Goal: Task Accomplishment & Management: Manage account settings

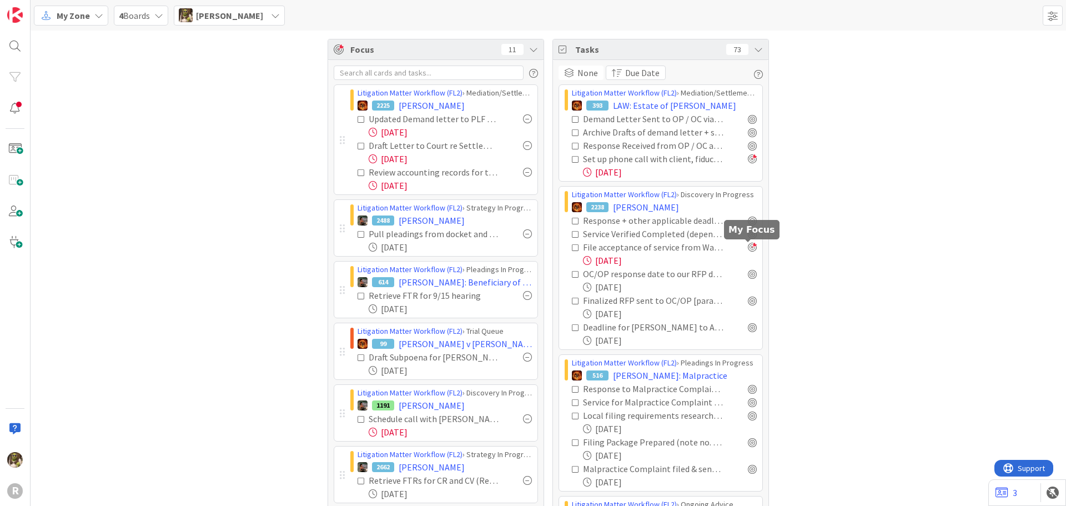
click at [748, 248] on div at bounding box center [752, 247] width 9 height 9
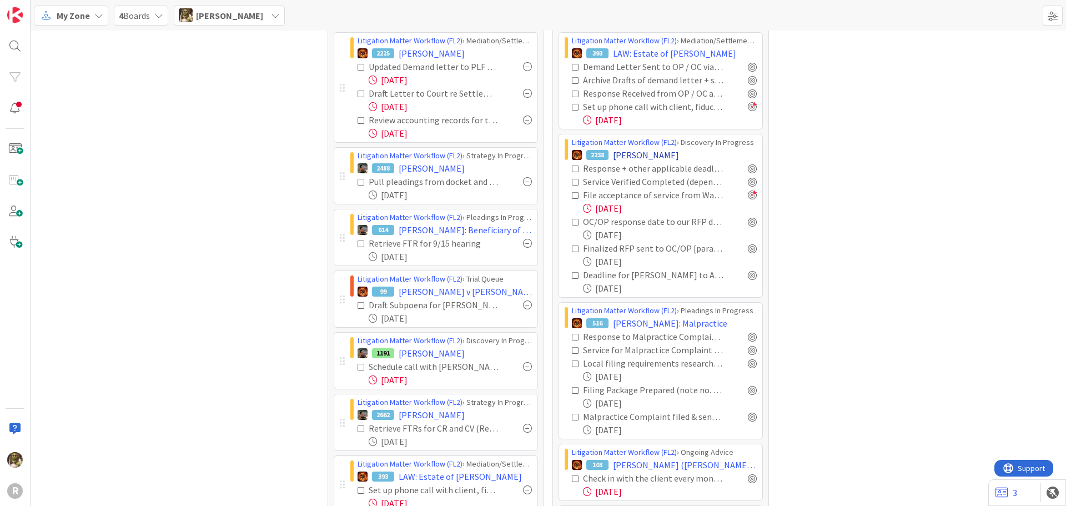
scroll to position [56, 0]
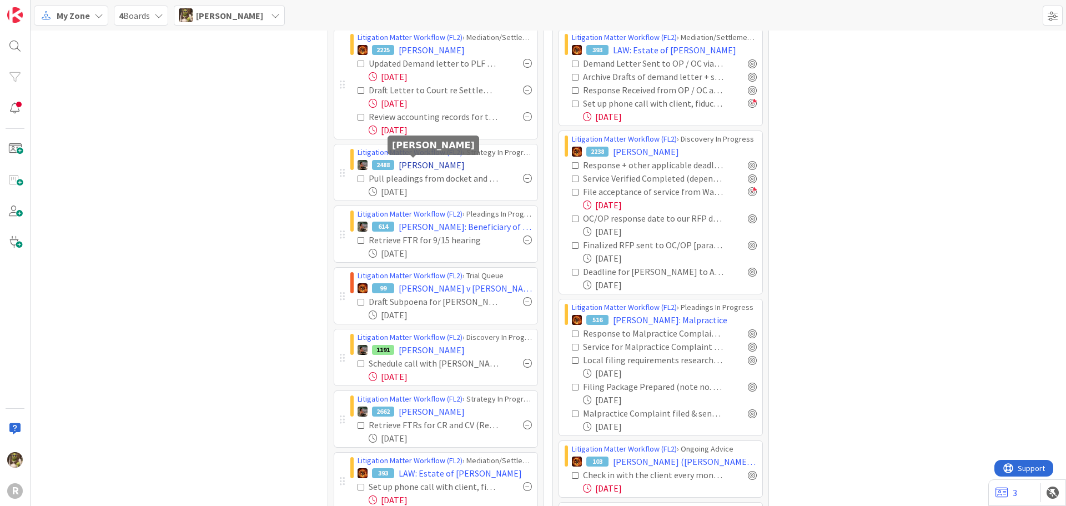
click at [426, 165] on span "[PERSON_NAME]" at bounding box center [432, 164] width 66 height 13
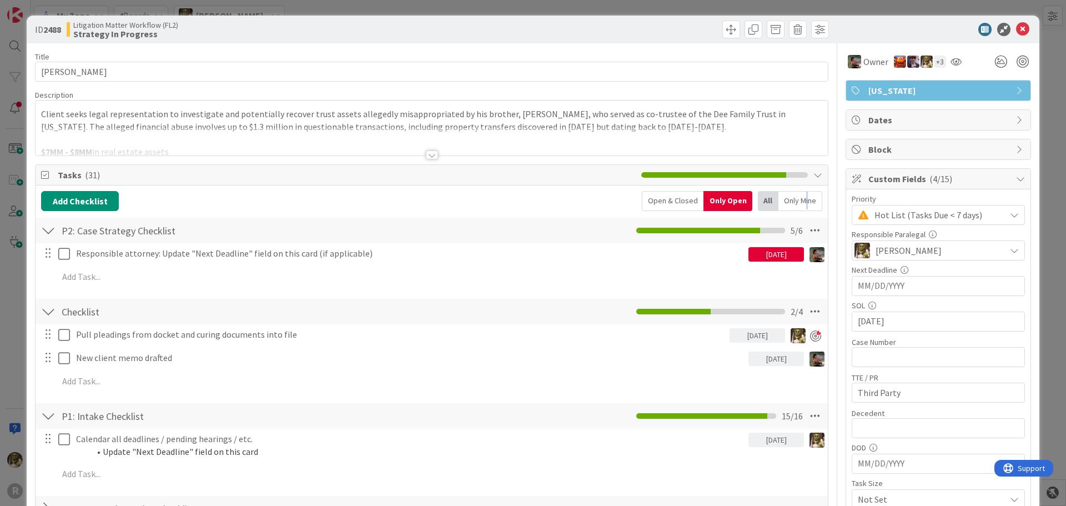
click at [799, 204] on div "Only Mine" at bounding box center [801, 201] width 44 height 20
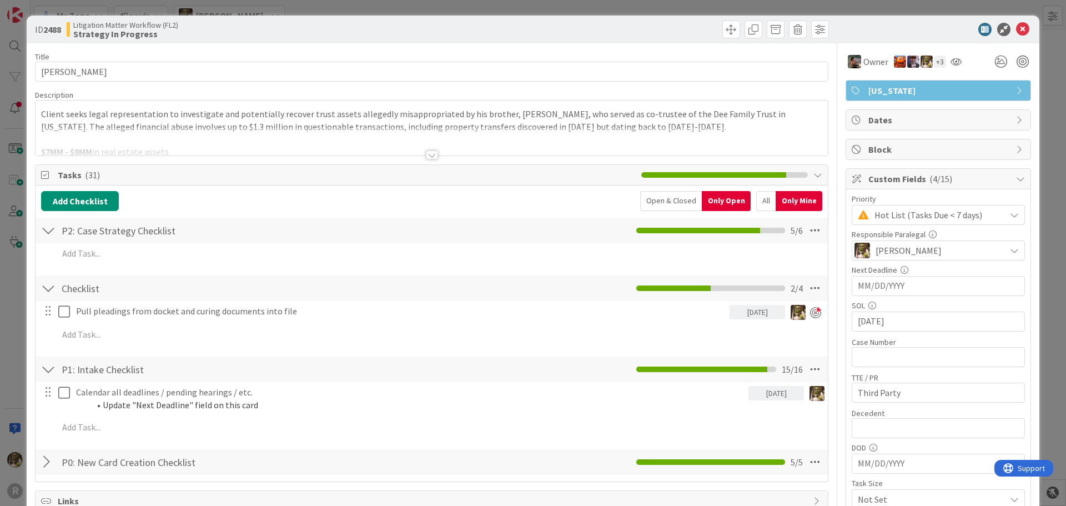
click at [430, 157] on div at bounding box center [432, 154] width 12 height 9
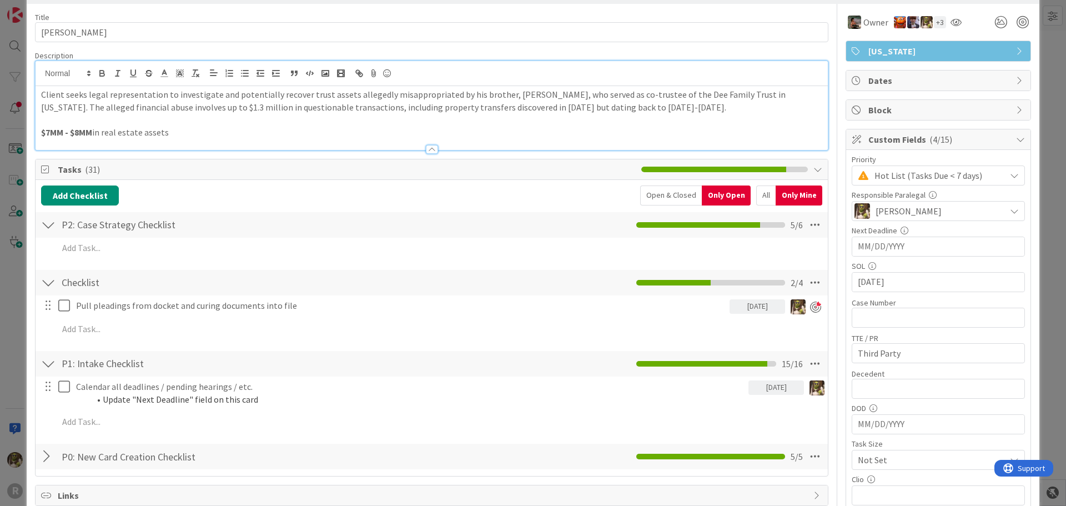
scroll to position [167, 0]
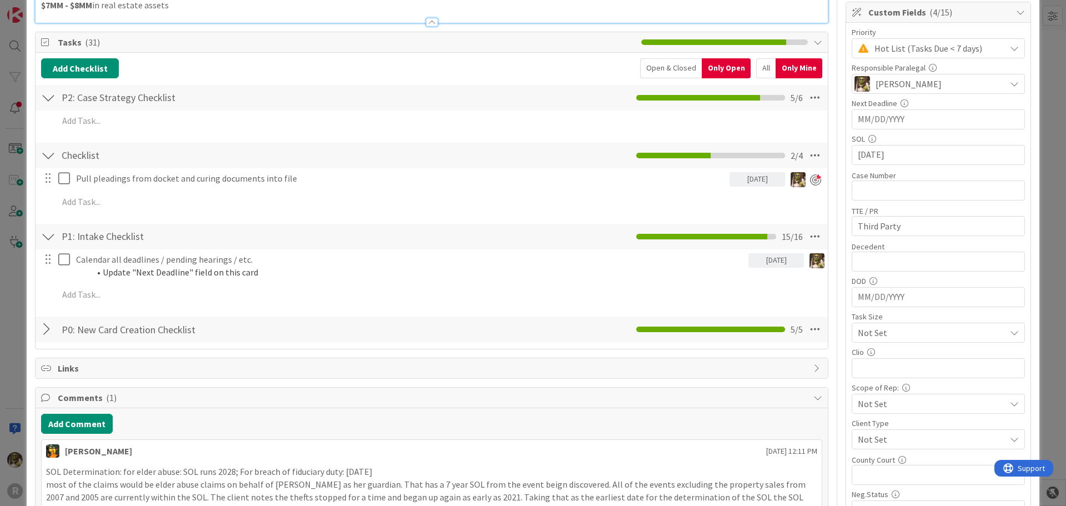
click at [761, 68] on div "All" at bounding box center [765, 68] width 19 height 20
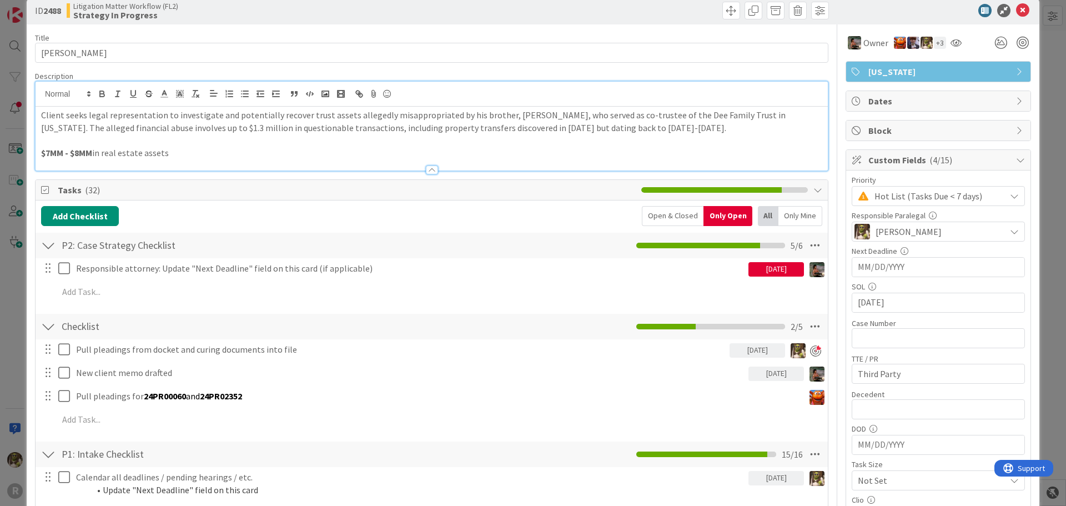
scroll to position [0, 0]
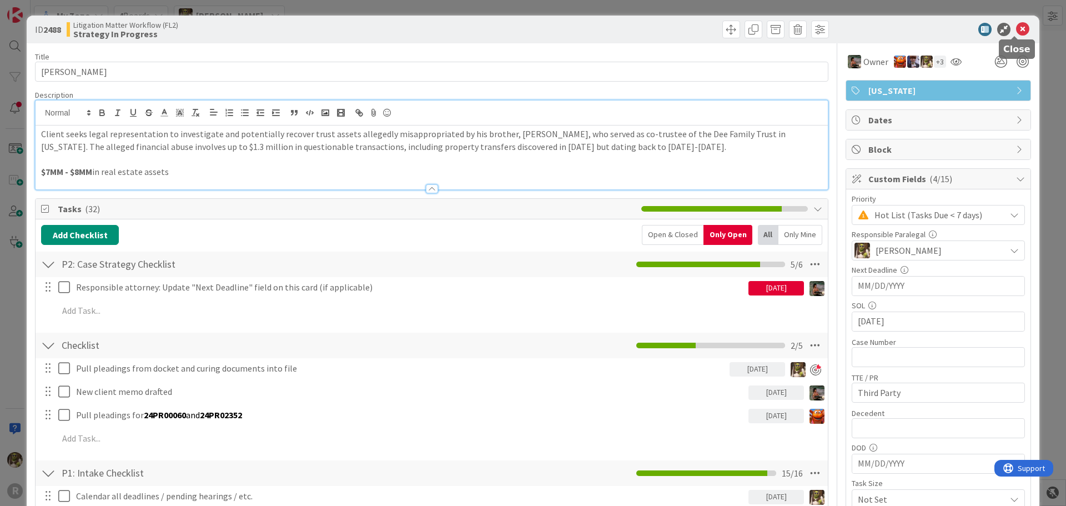
click at [1016, 24] on icon at bounding box center [1022, 29] width 13 height 13
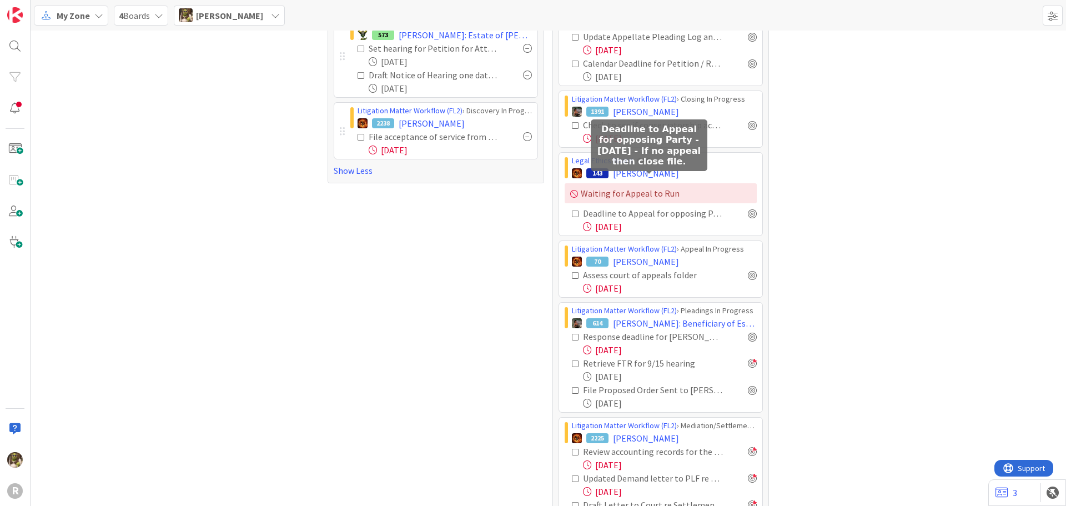
scroll to position [636, 0]
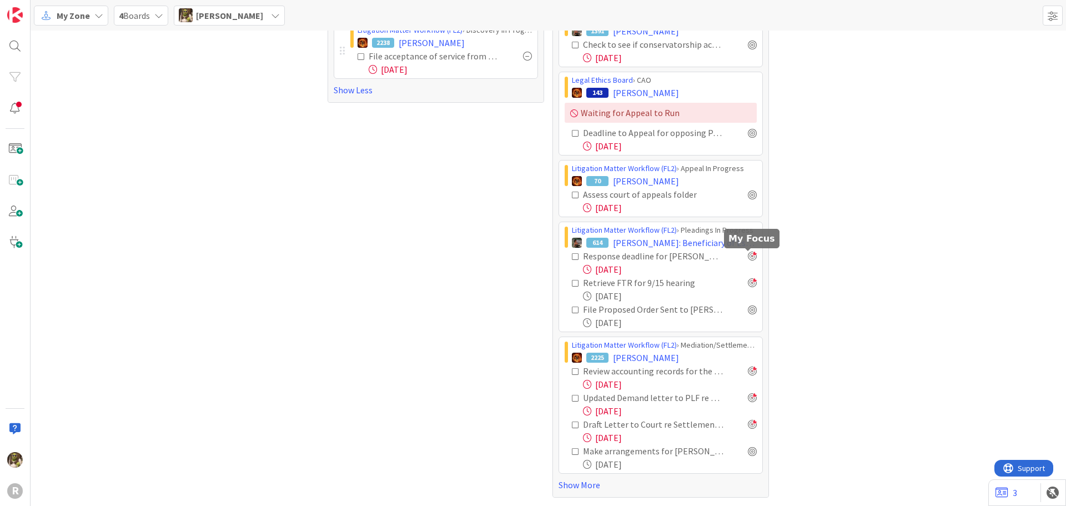
click at [748, 253] on div at bounding box center [752, 256] width 9 height 9
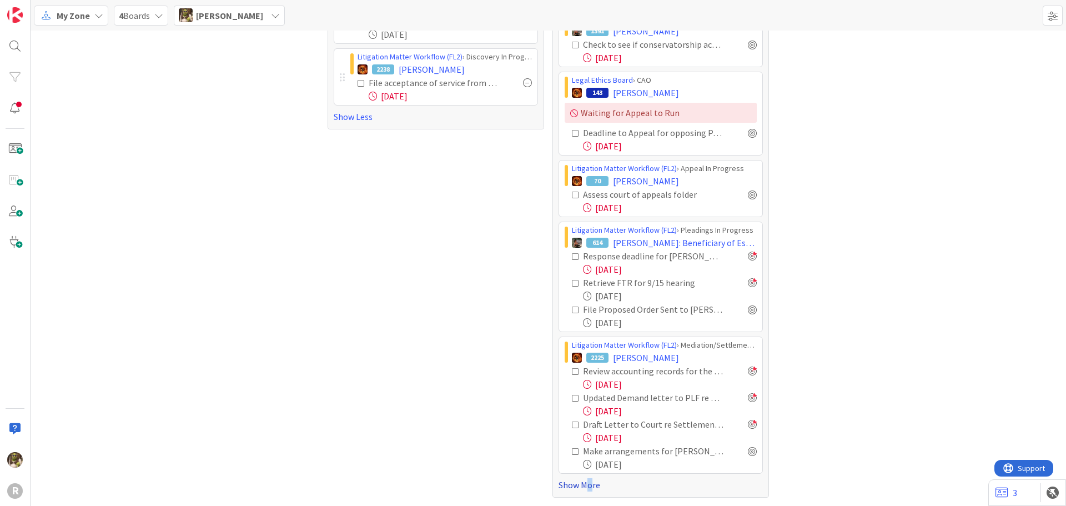
click at [586, 481] on link "Show More" at bounding box center [661, 484] width 204 height 13
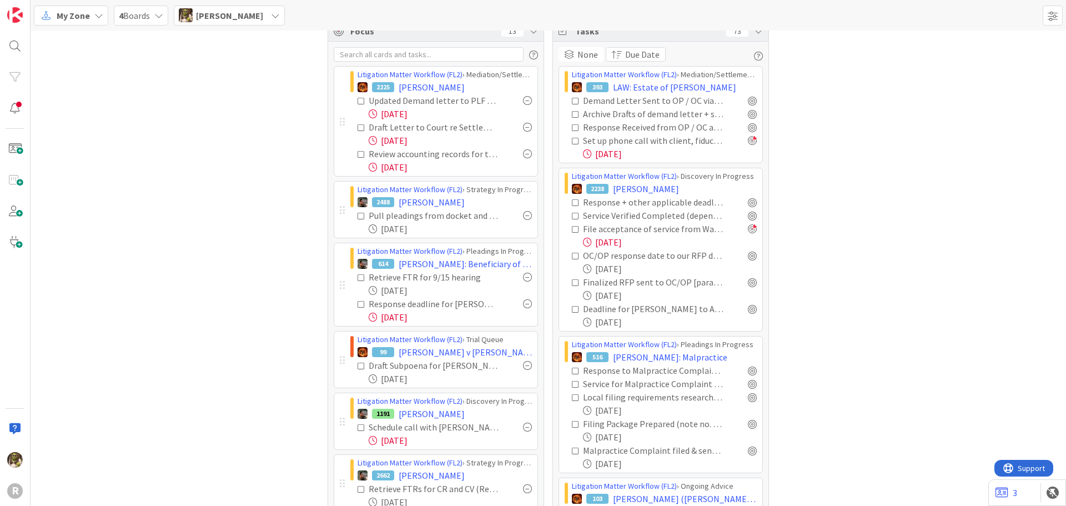
scroll to position [0, 0]
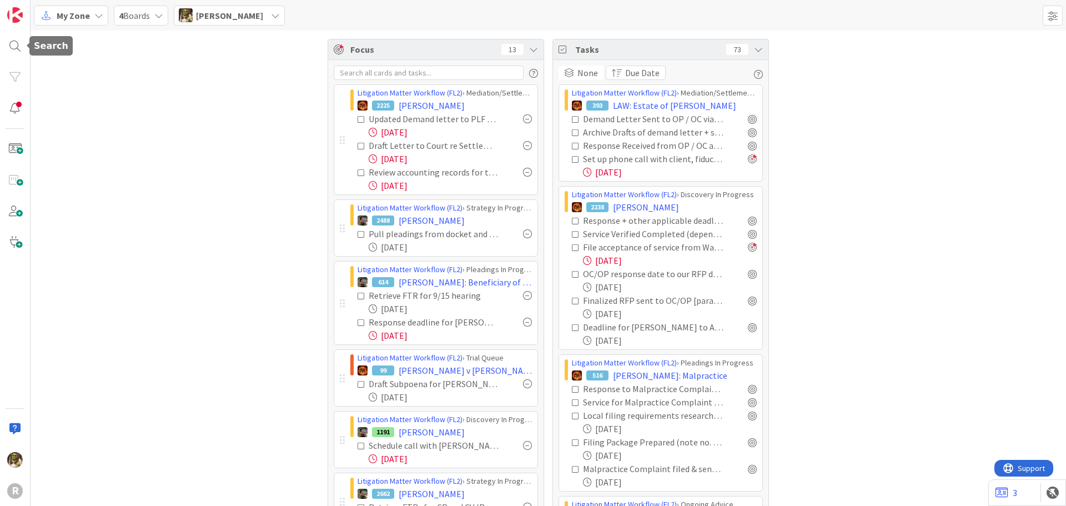
drag, startPoint x: 14, startPoint y: 47, endPoint x: 54, endPoint y: 48, distance: 39.4
click at [14, 47] on div at bounding box center [15, 46] width 22 height 22
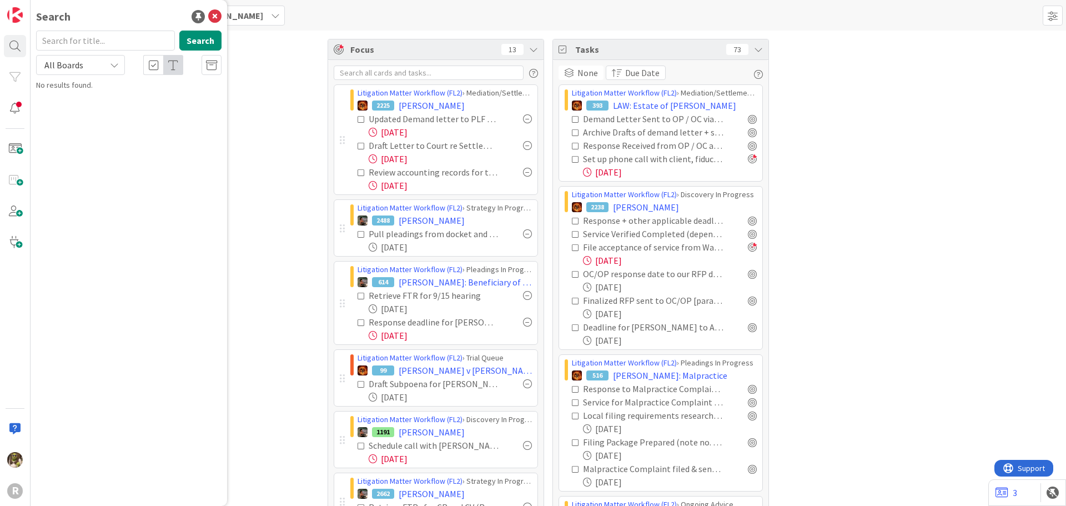
click at [97, 44] on input "text" at bounding box center [105, 41] width 139 height 20
type input "[PERSON_NAME]"
click at [152, 87] on div "Litigation Matter Workflow (FL2) › MSJ In Progress" at bounding box center [137, 87] width 170 height 10
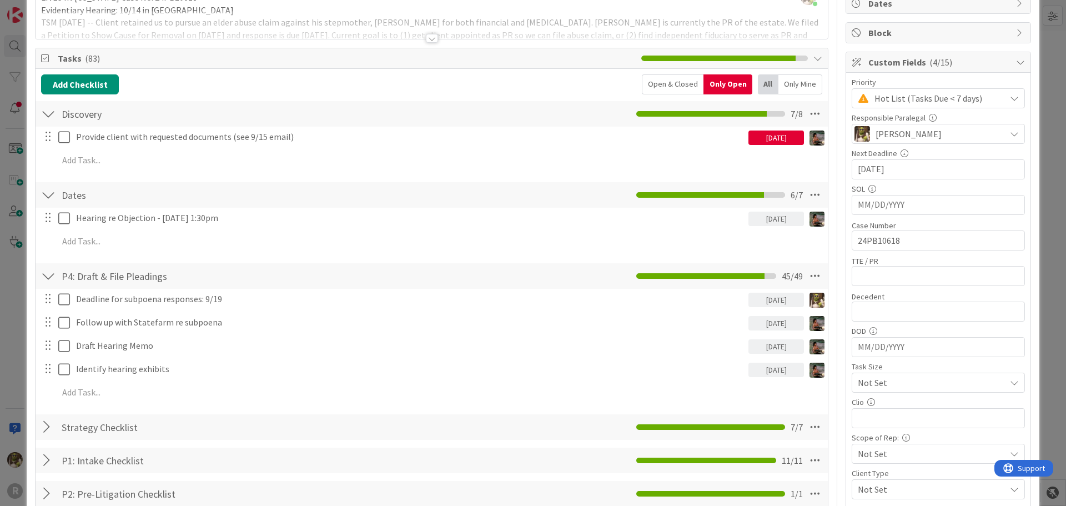
scroll to position [56, 0]
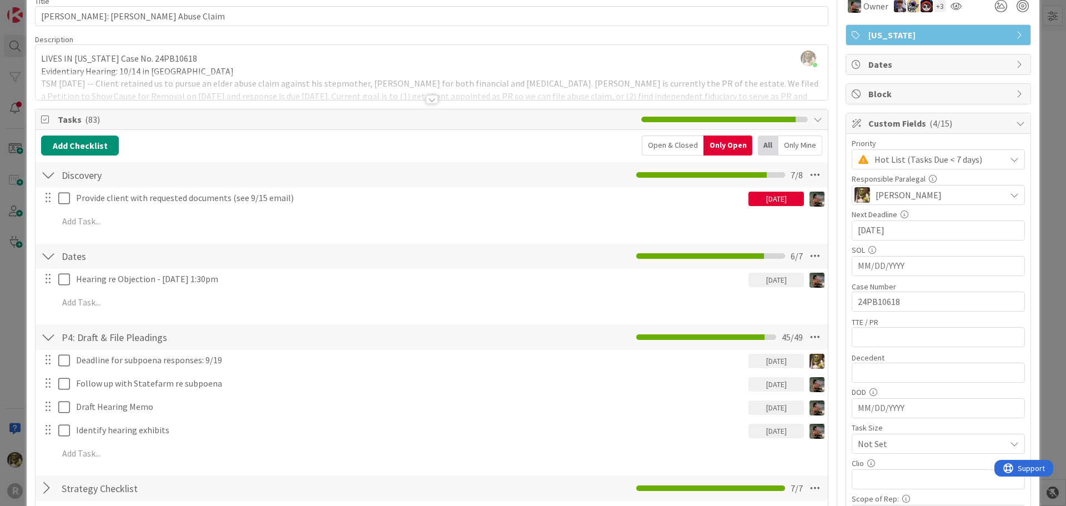
click at [671, 148] on div "Open & Closed" at bounding box center [673, 145] width 62 height 20
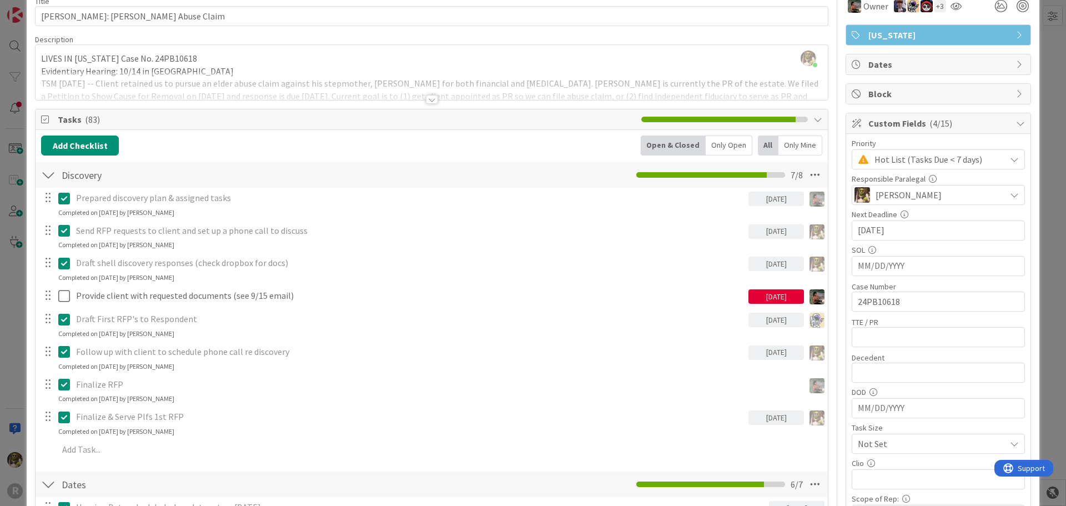
click at [800, 142] on div "Only Mine" at bounding box center [801, 145] width 44 height 20
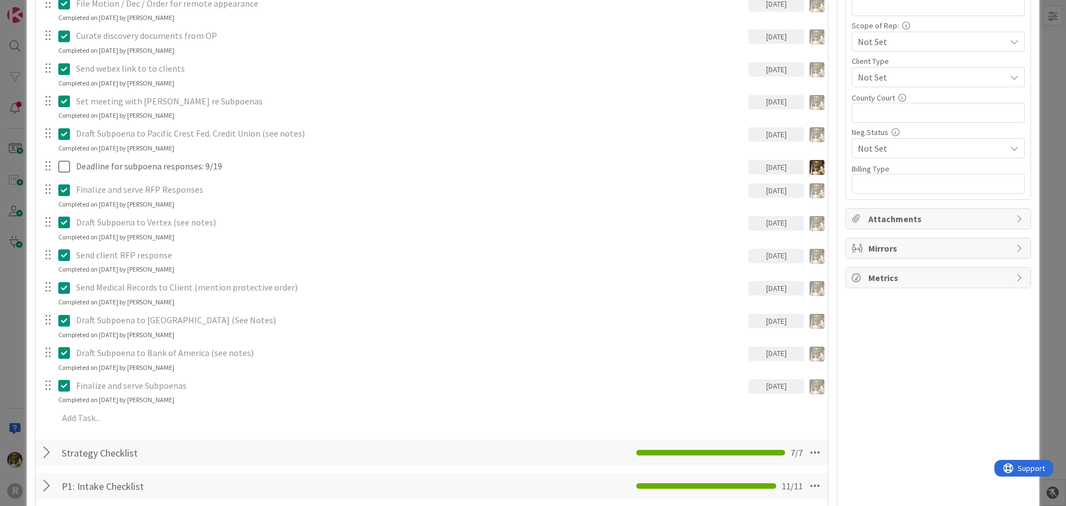
scroll to position [555, 0]
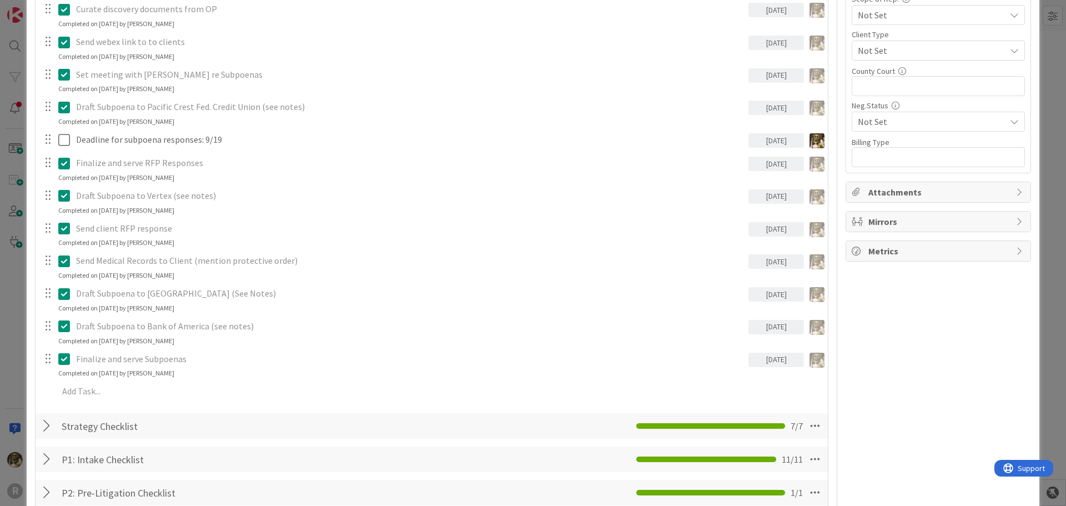
click at [209, 358] on p "Finalize and serve Subpoenas" at bounding box center [410, 359] width 668 height 13
drag, startPoint x: 155, startPoint y: 242, endPoint x: 84, endPoint y: -34, distance: 285.1
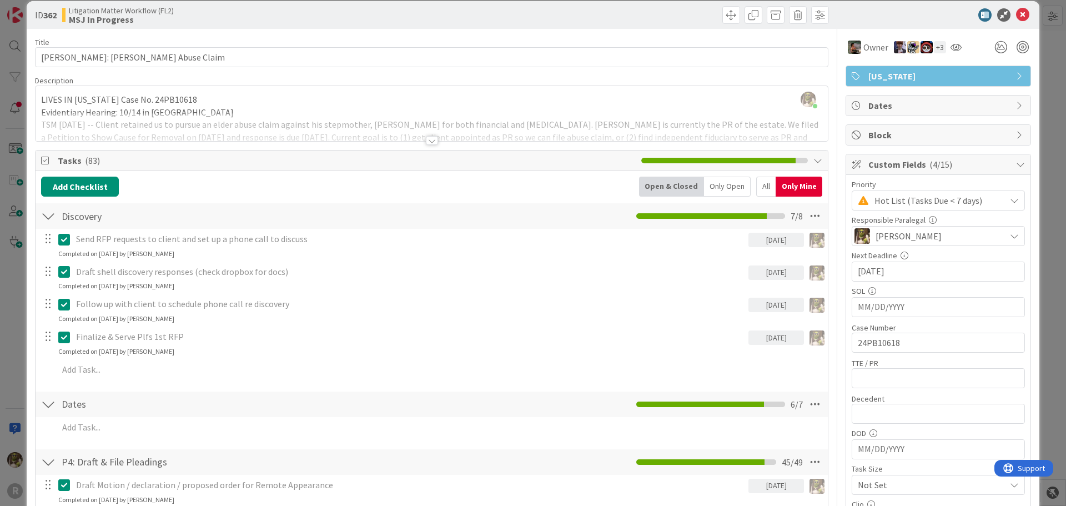
scroll to position [0, 0]
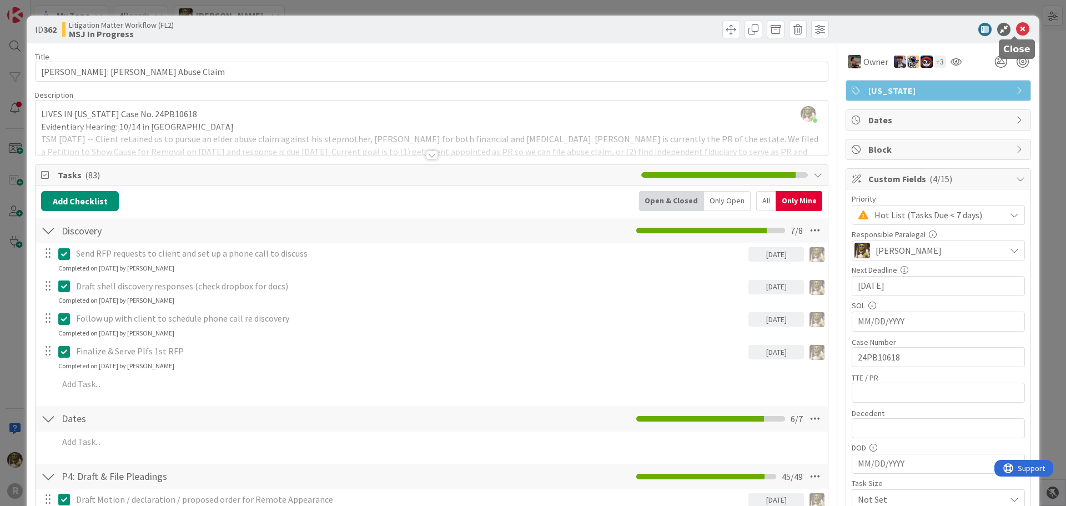
click at [1016, 28] on icon at bounding box center [1022, 29] width 13 height 13
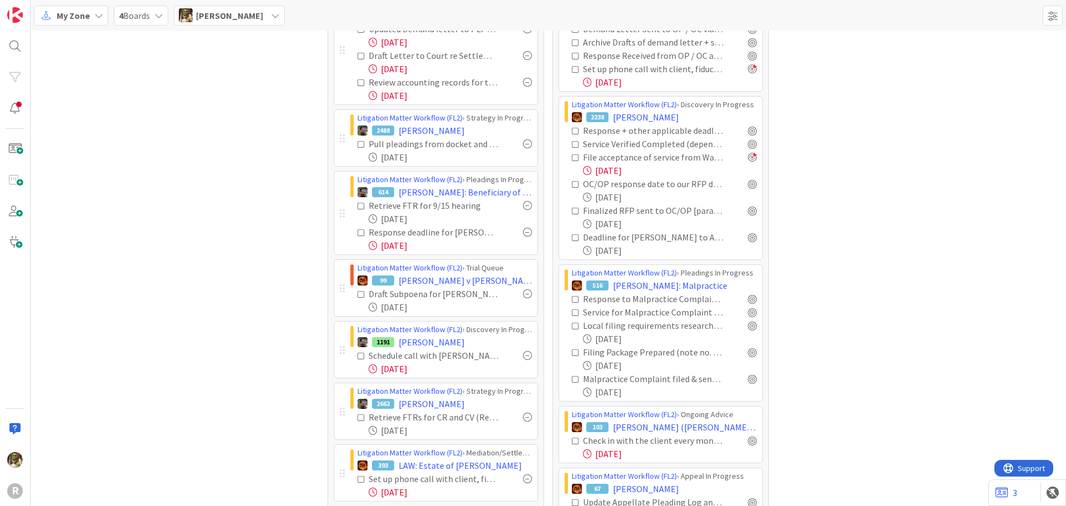
scroll to position [111, 0]
